Goal: Book appointment/travel/reservation

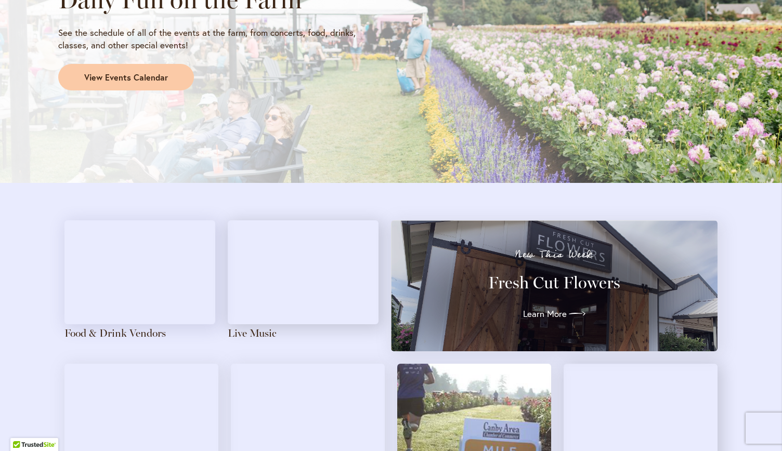
scroll to position [964, 0]
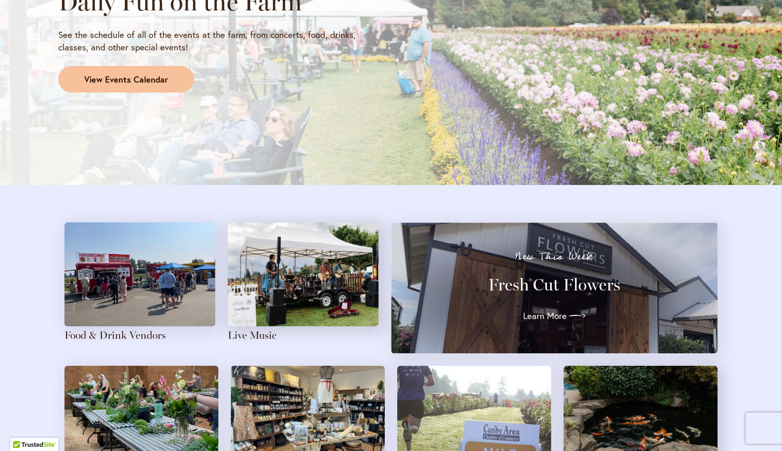
click at [103, 69] on link "View Events Calendar" at bounding box center [126, 79] width 136 height 27
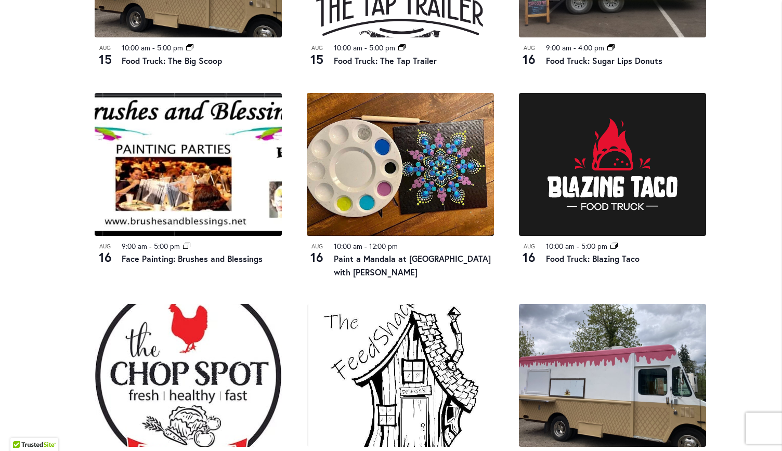
scroll to position [1218, 0]
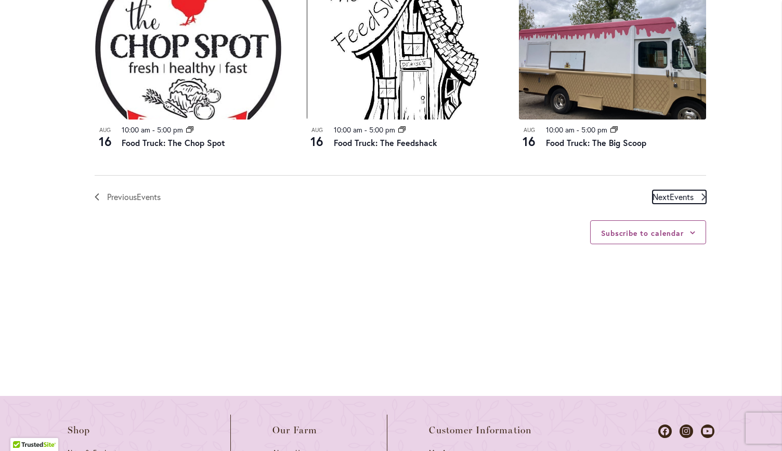
click at [669, 194] on span "Events" at bounding box center [681, 196] width 24 height 11
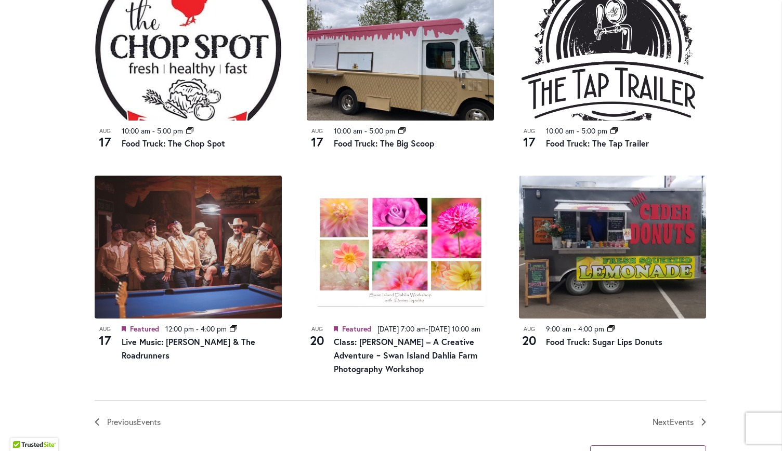
scroll to position [1072, 0]
